Goal: Find specific page/section: Locate a particular part of the current website

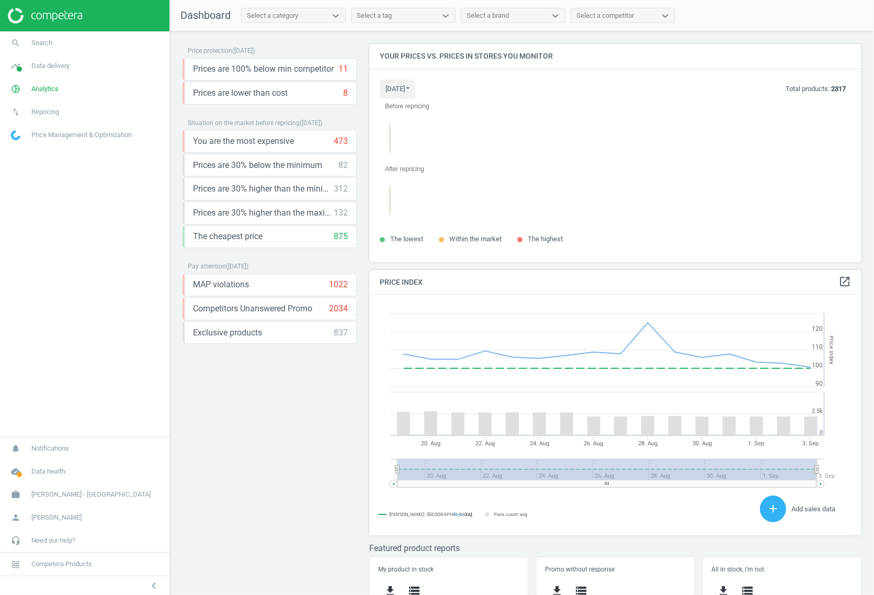
scroll to position [238, 503]
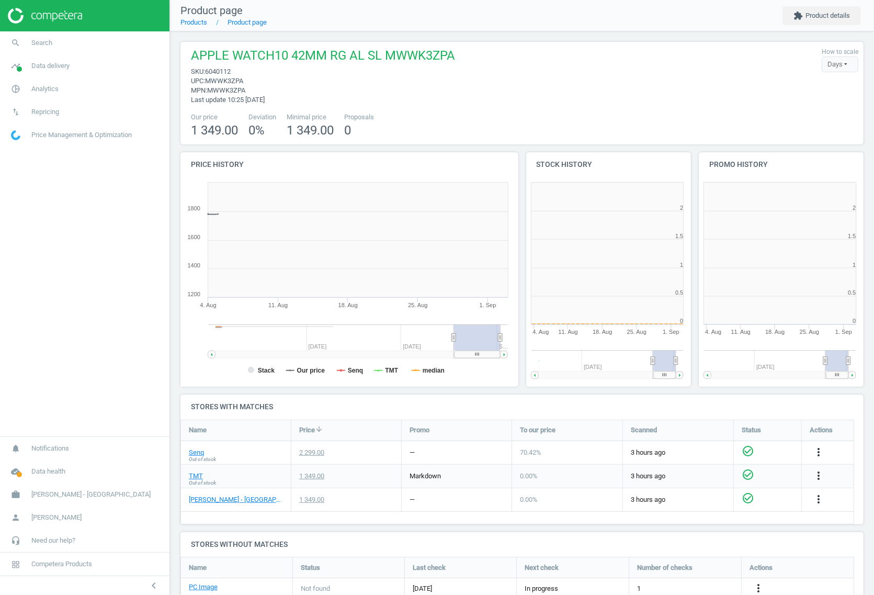
scroll to position [229, 182]
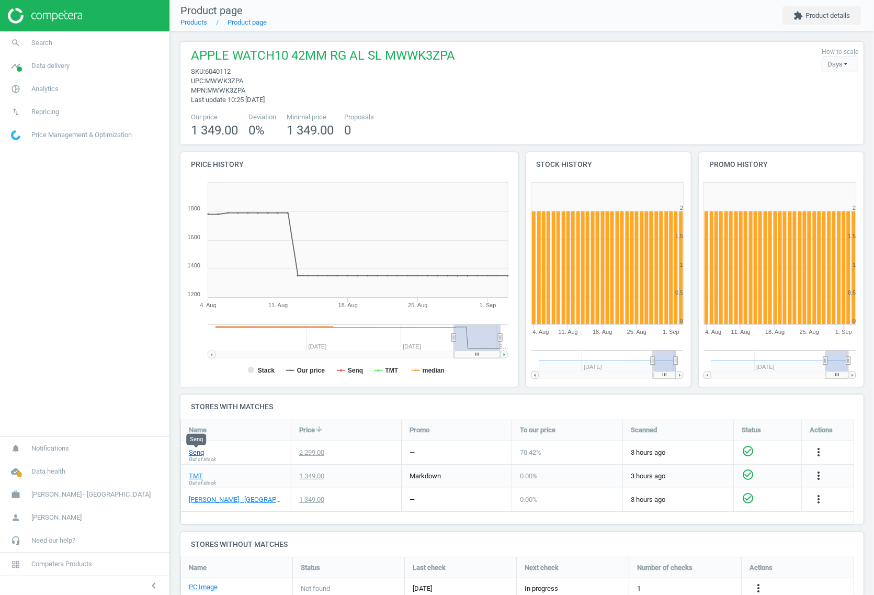
click at [195, 454] on link "Senq" at bounding box center [196, 452] width 15 height 9
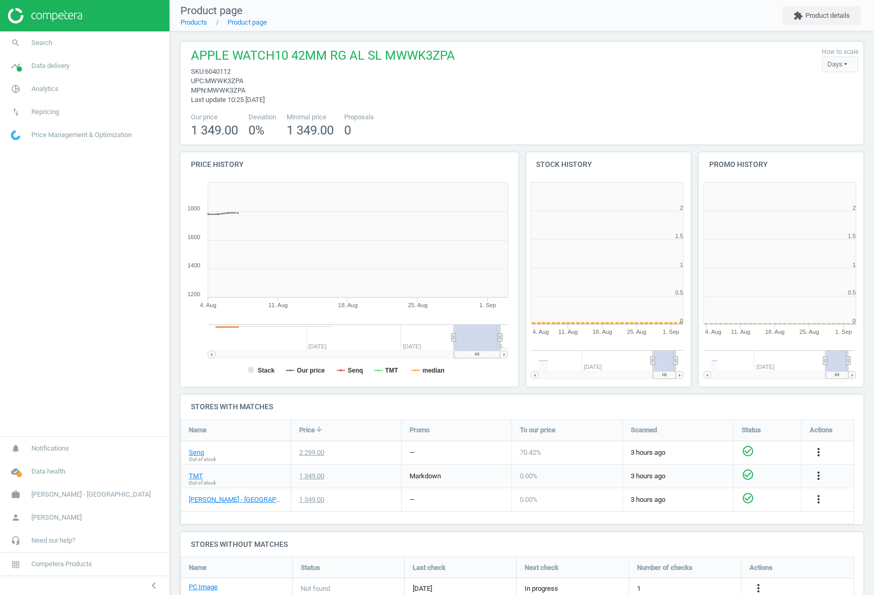
scroll to position [229, 182]
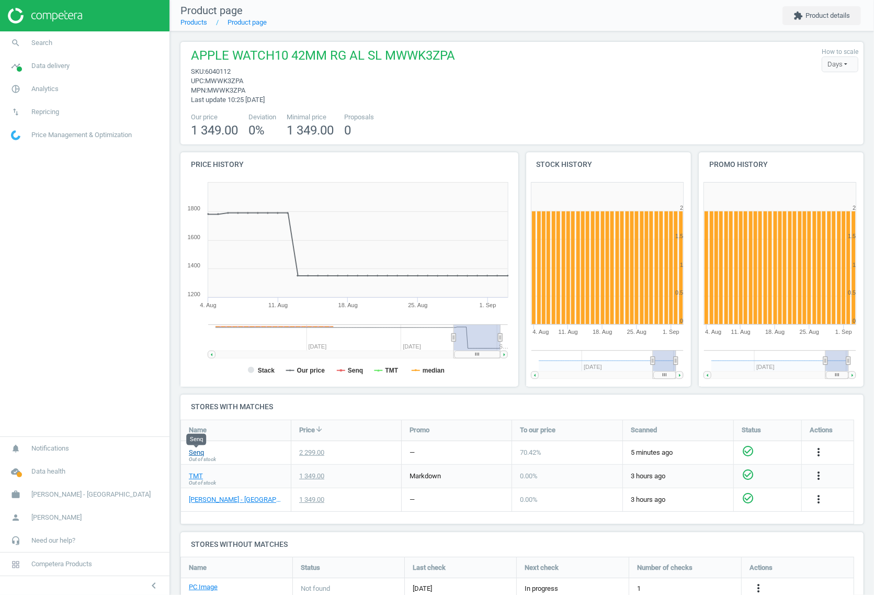
click at [194, 451] on link "Senq" at bounding box center [196, 452] width 15 height 9
